Goal: Task Accomplishment & Management: Use online tool/utility

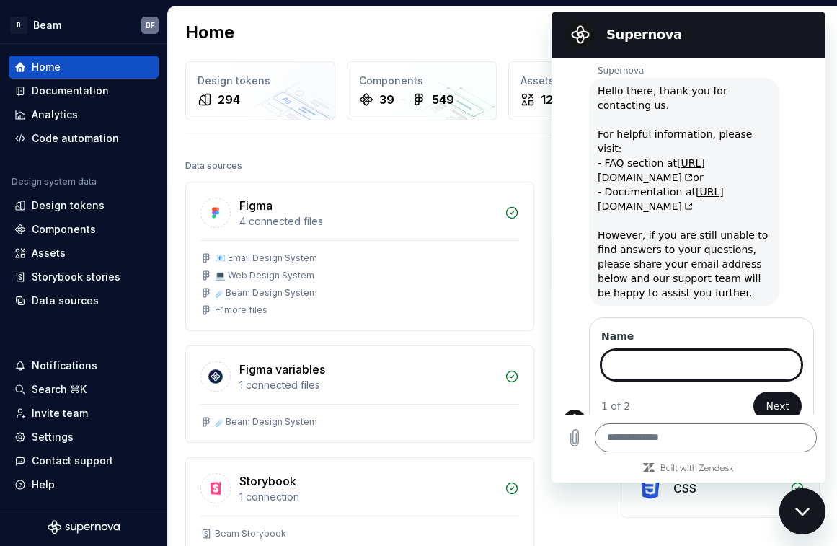
scroll to position [55, 0]
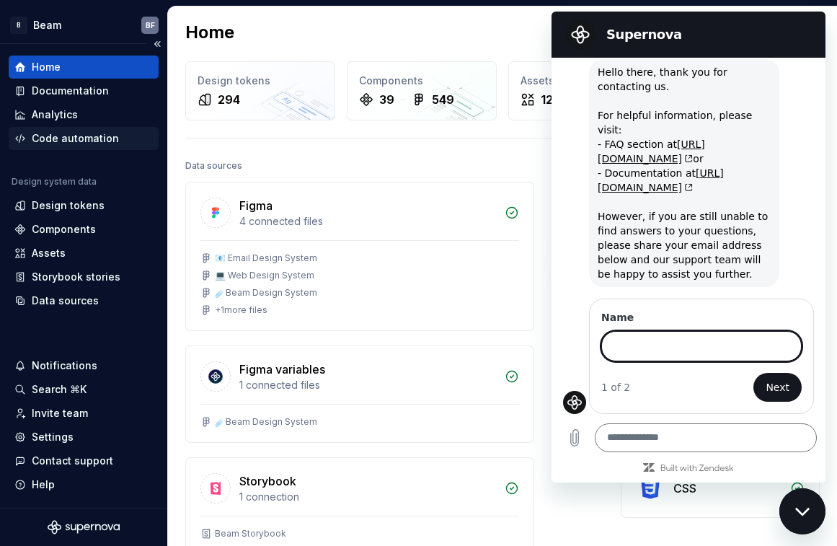
click at [108, 141] on div "Code automation" at bounding box center [75, 138] width 87 height 14
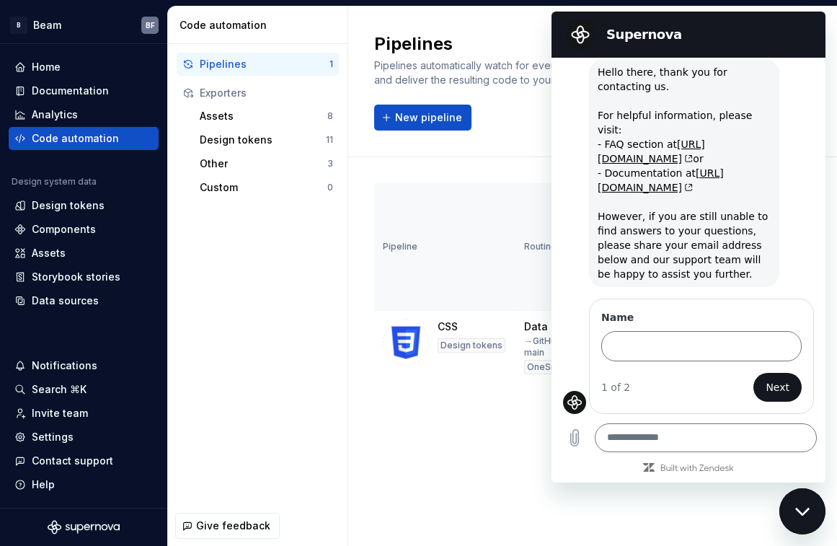
click at [654, 496] on div "Pipelines Pipelines automatically watch for events in the design system, run a …" at bounding box center [592, 275] width 489 height 539
click at [794, 501] on div "Close messaging window" at bounding box center [802, 510] width 43 height 43
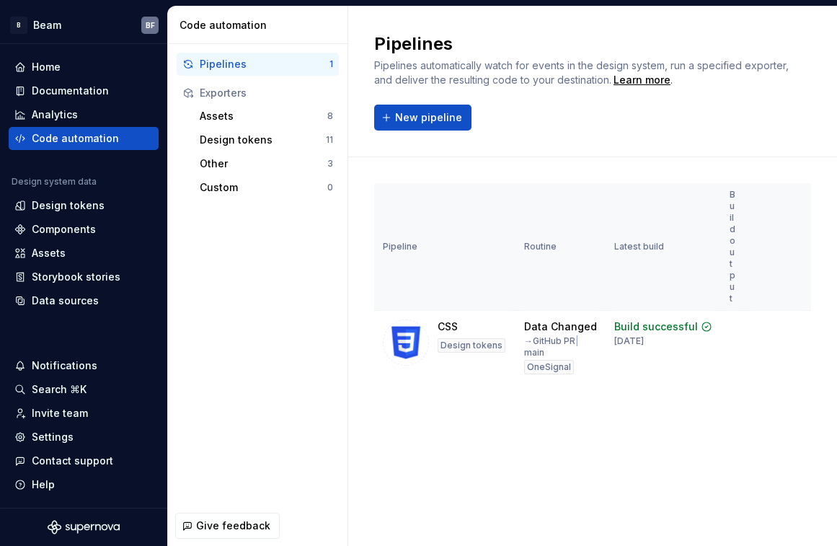
scroll to position [0, 22]
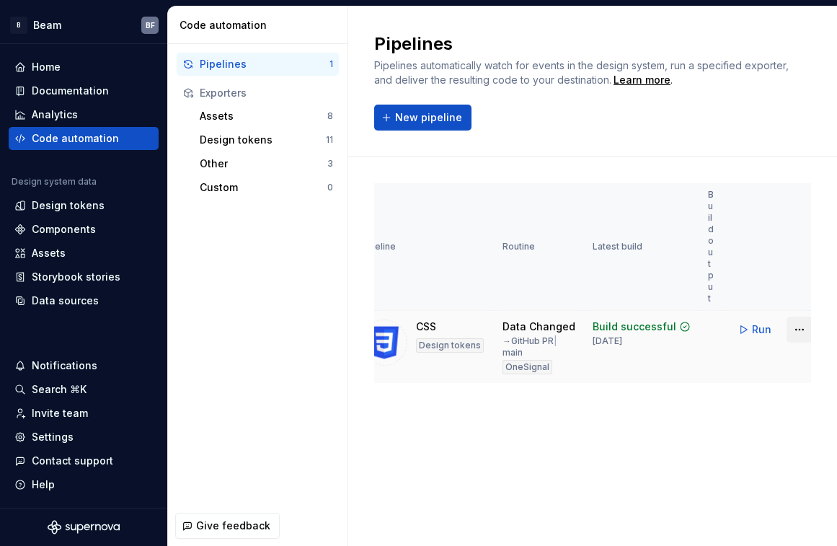
click at [793, 329] on html "B Beam BF Home Documentation Analytics Code automation Design system data Desig…" at bounding box center [418, 273] width 837 height 546
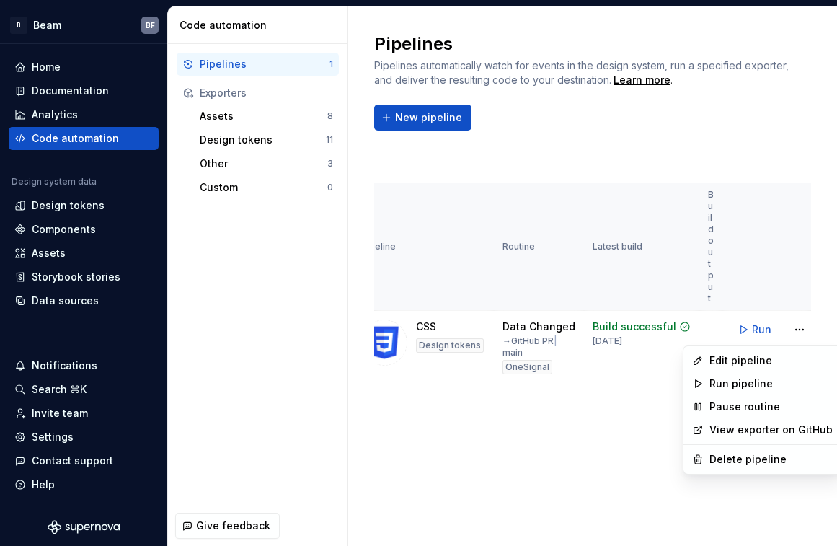
click at [696, 321] on html "B Beam BF Home Documentation Analytics Code automation Design system data Desig…" at bounding box center [418, 273] width 837 height 546
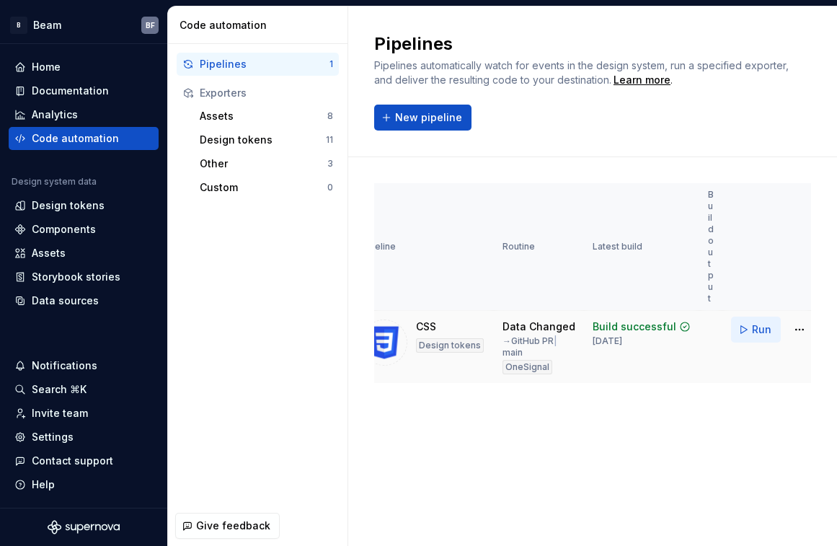
click at [752, 329] on span "Run" at bounding box center [761, 329] width 19 height 14
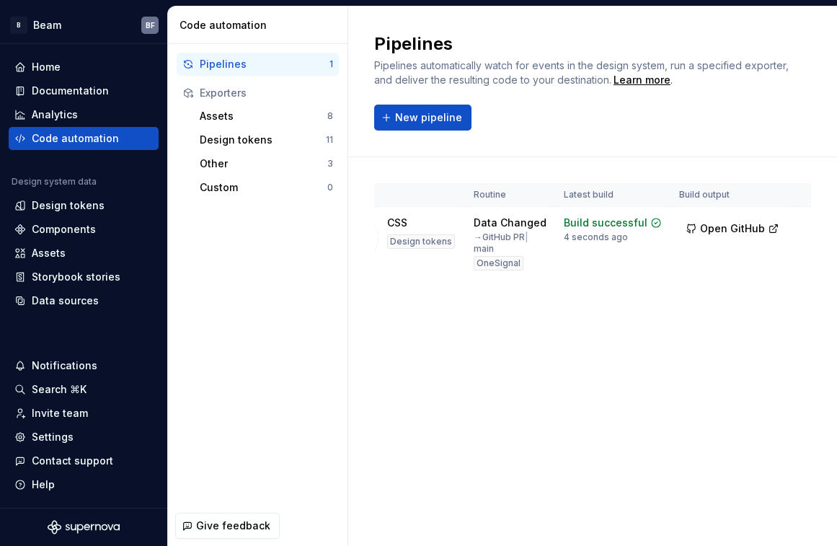
scroll to position [0, 55]
click at [750, 226] on button "Open GitHub" at bounding box center [727, 228] width 107 height 26
click at [74, 205] on div "Design tokens" at bounding box center [68, 205] width 73 height 14
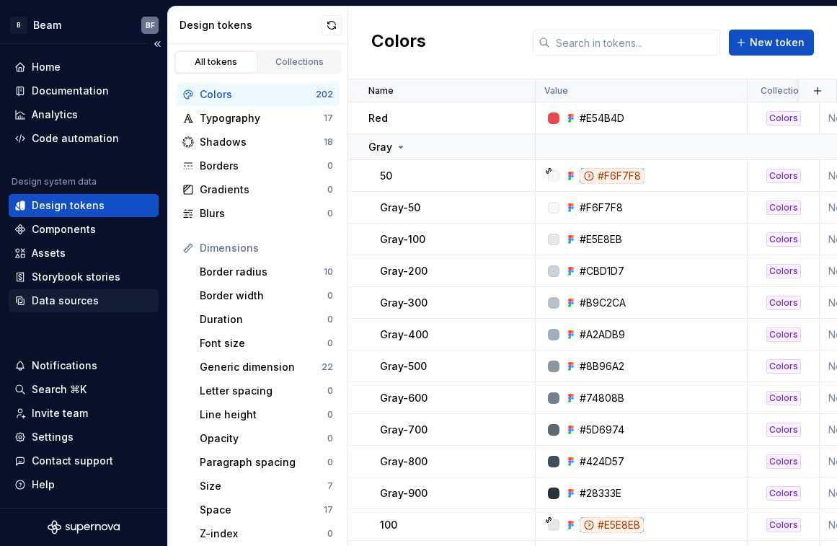
click at [66, 299] on div "Data sources" at bounding box center [65, 300] width 67 height 14
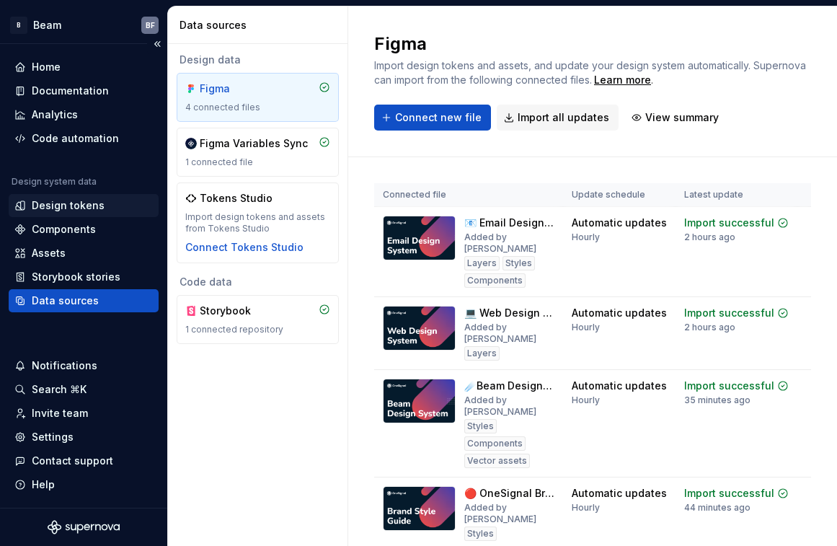
click at [74, 208] on div "Design tokens" at bounding box center [68, 205] width 73 height 14
